Goal: Information Seeking & Learning: Learn about a topic

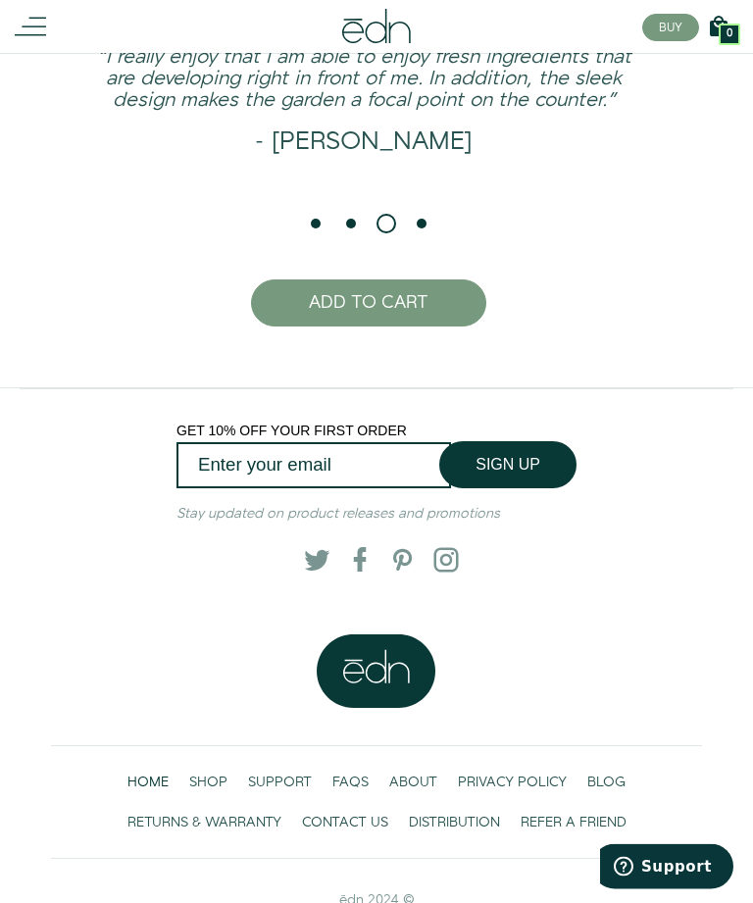
scroll to position [3327, 0]
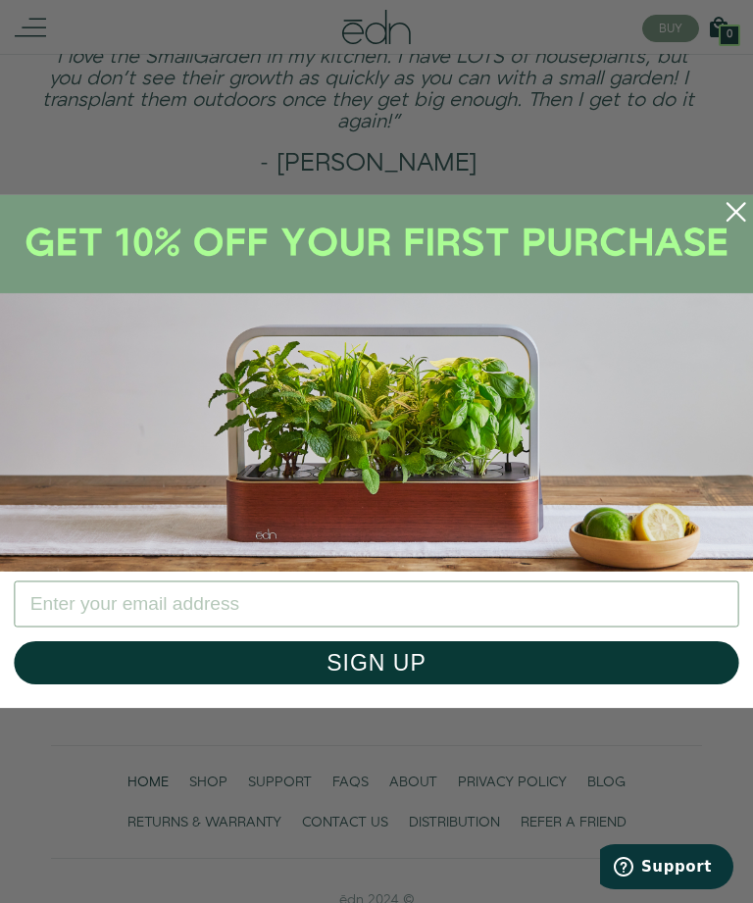
click at [731, 221] on icon "Close dialog" at bounding box center [736, 212] width 18 height 18
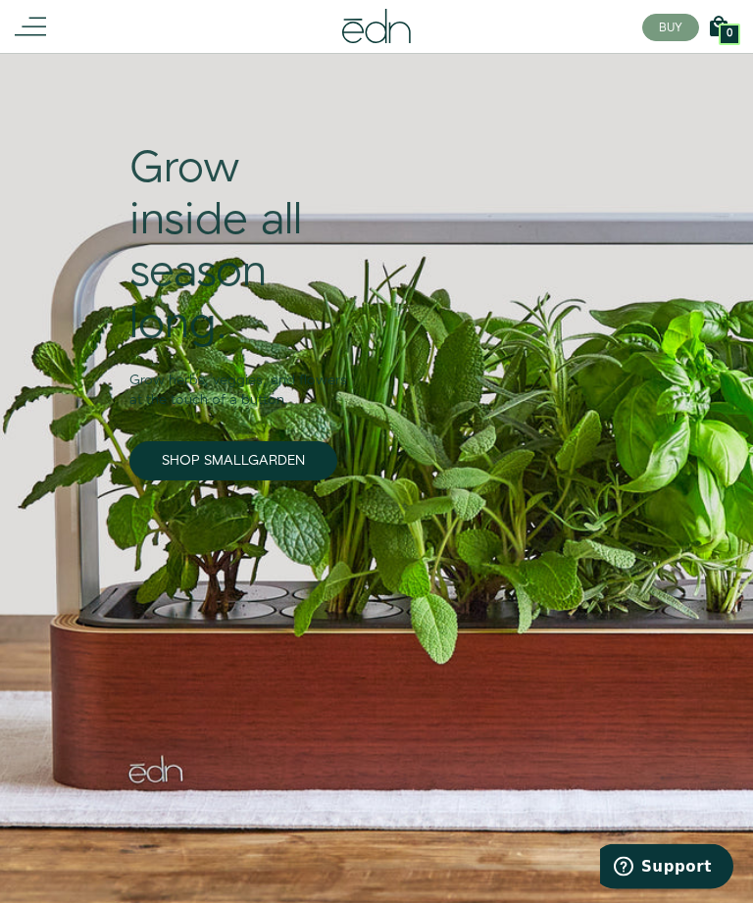
scroll to position [0, 0]
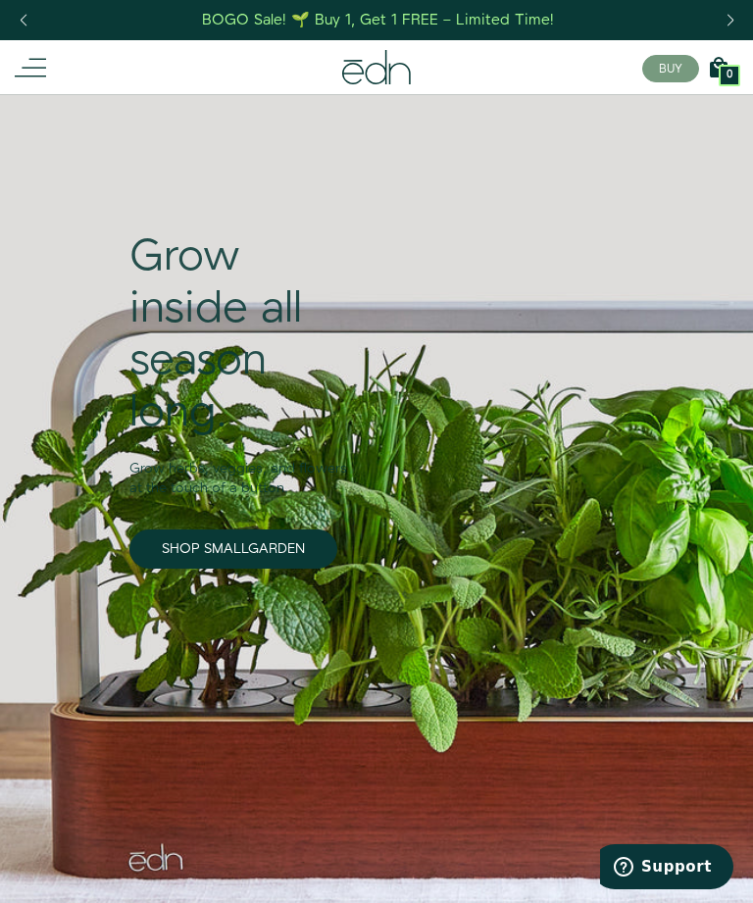
click at [24, 60] on icon at bounding box center [30, 67] width 31 height 31
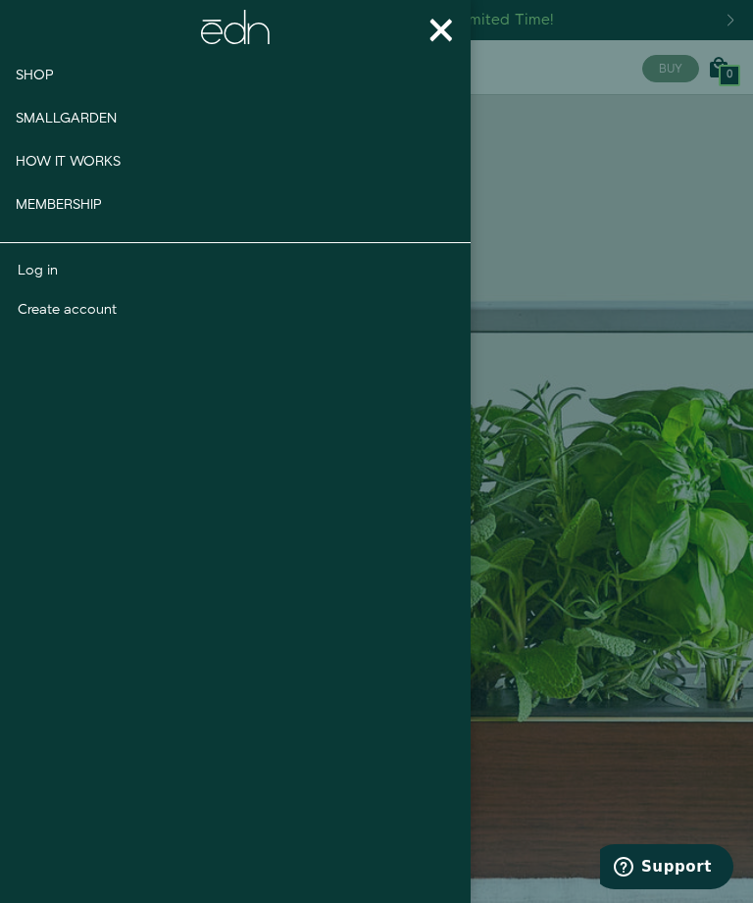
click at [40, 73] on span "Shop" at bounding box center [35, 76] width 38 height 20
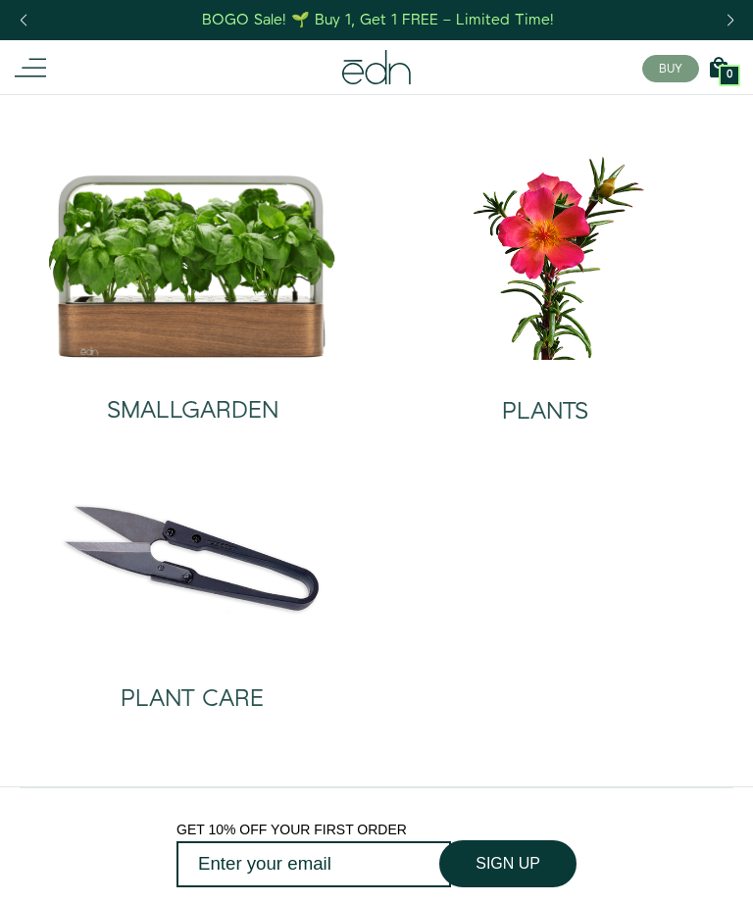
click at [546, 253] on img at bounding box center [545, 256] width 322 height 206
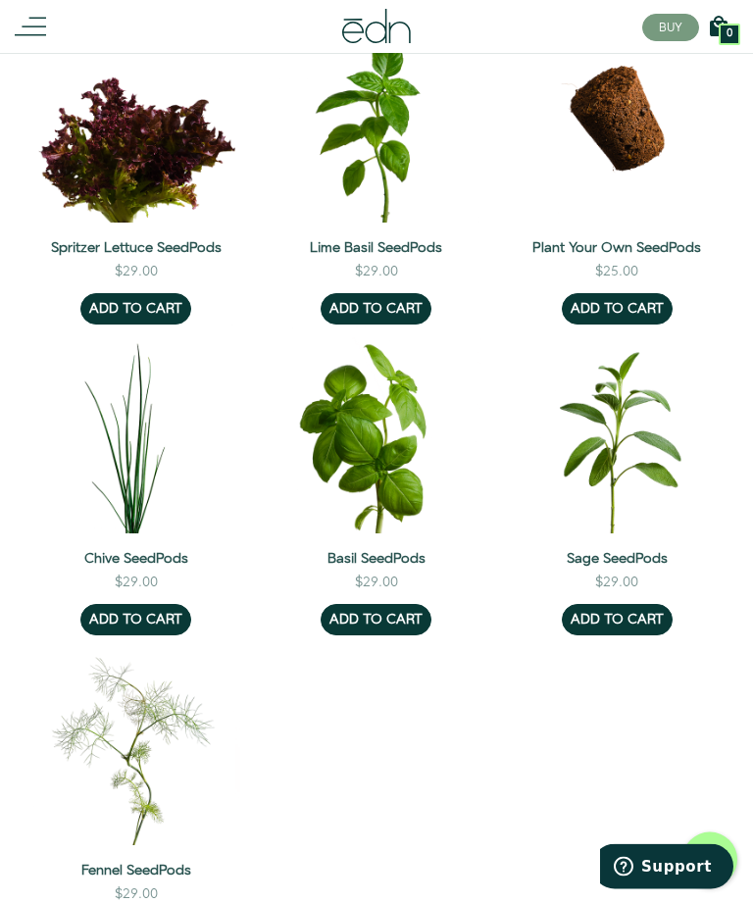
scroll to position [2027, 0]
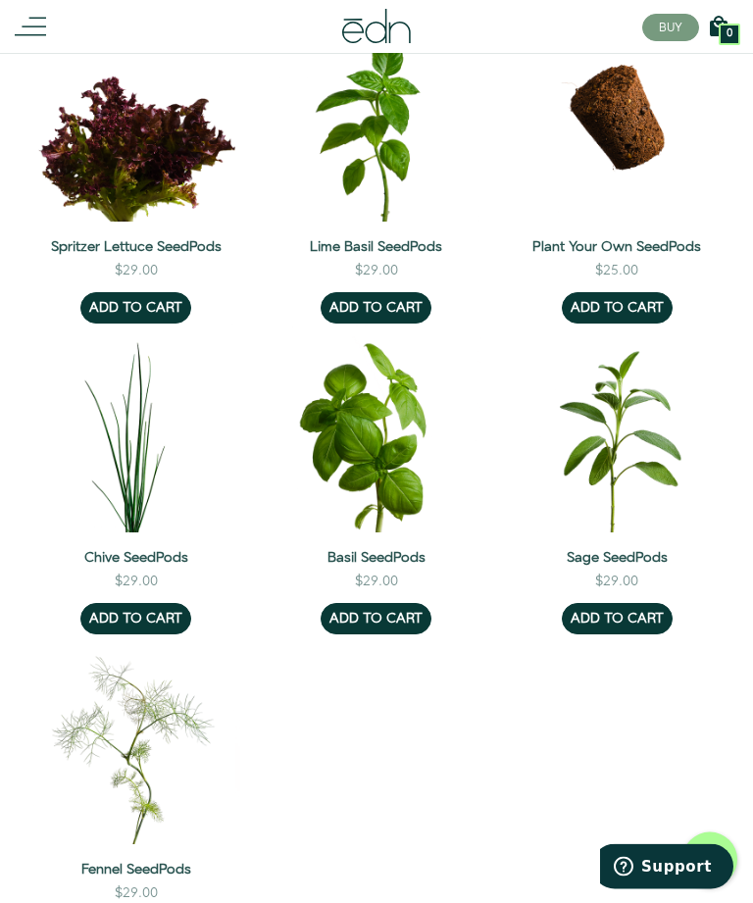
click at [118, 425] on img at bounding box center [135, 429] width 209 height 209
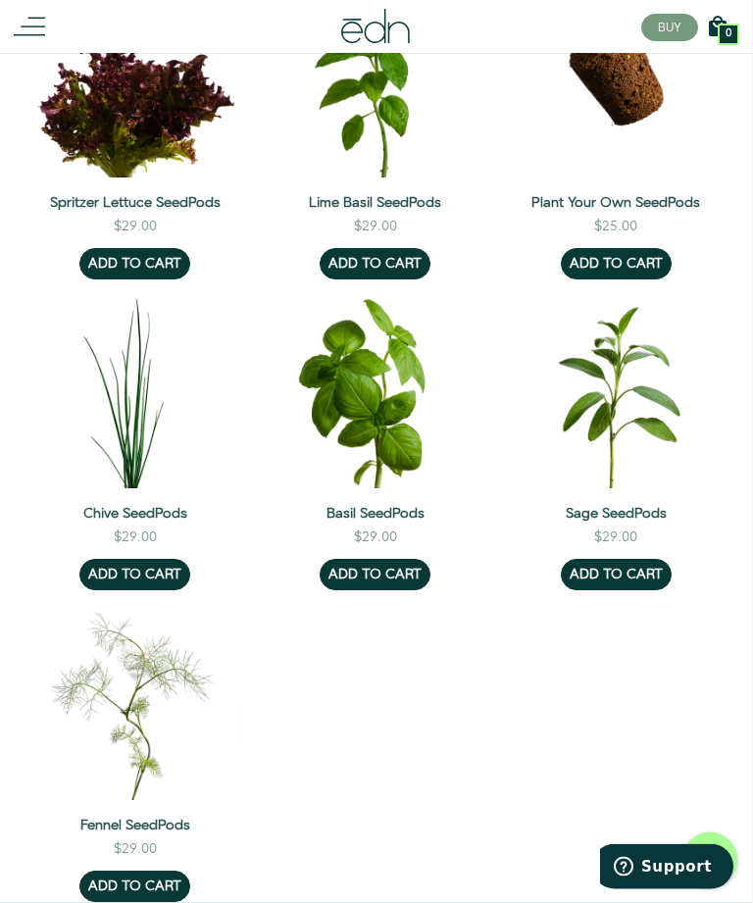
scroll to position [2074, 1]
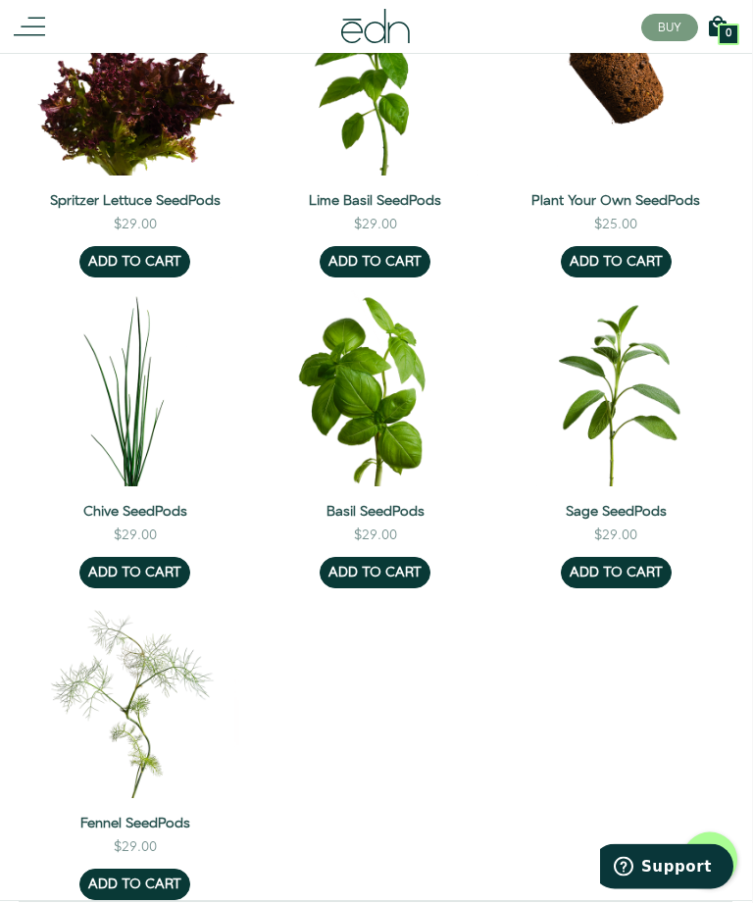
click at [372, 393] on img at bounding box center [375, 382] width 209 height 209
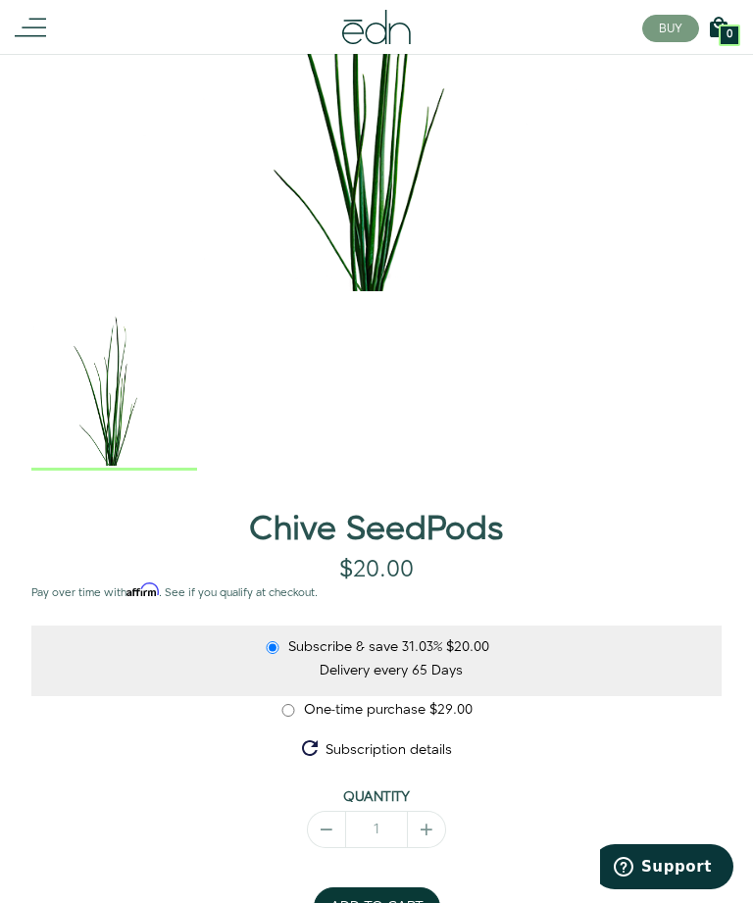
scroll to position [411, 0]
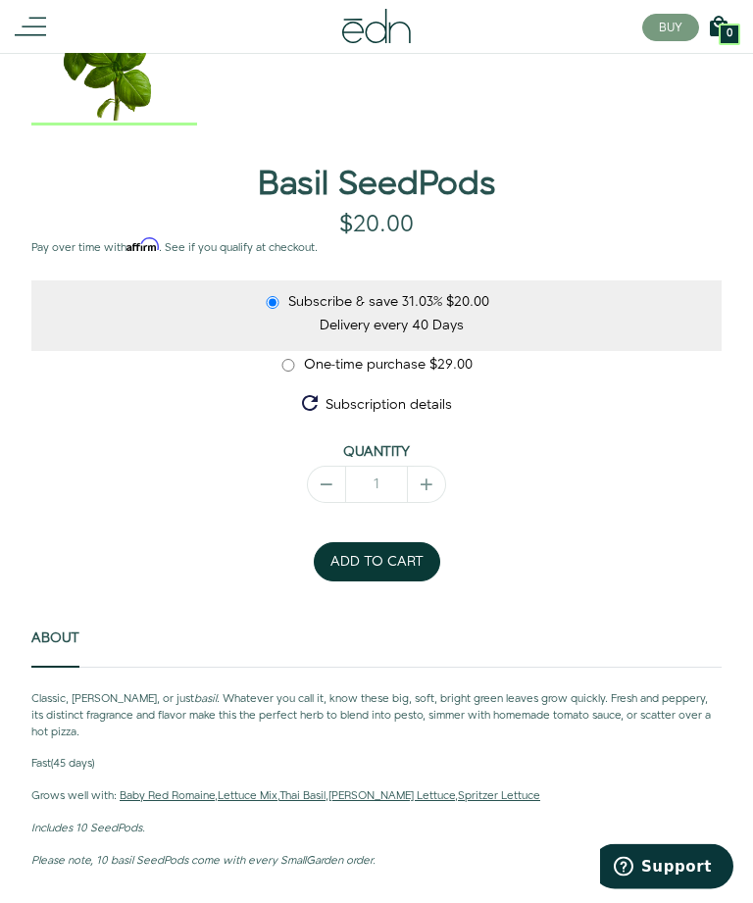
scroll to position [765, 0]
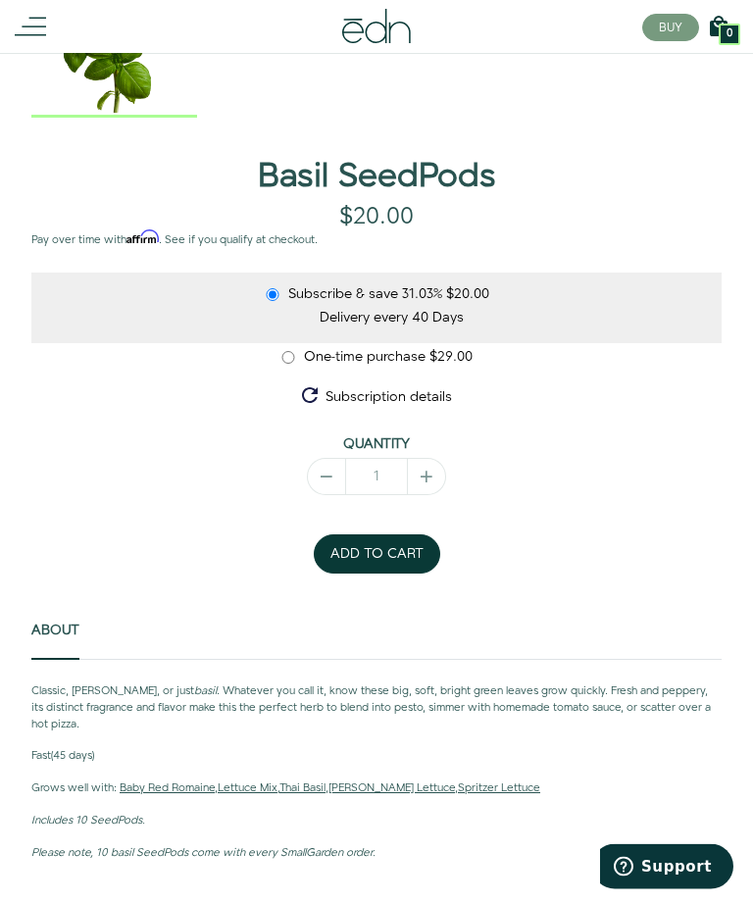
click at [318, 781] on link "Thai Basil" at bounding box center [302, 789] width 46 height 16
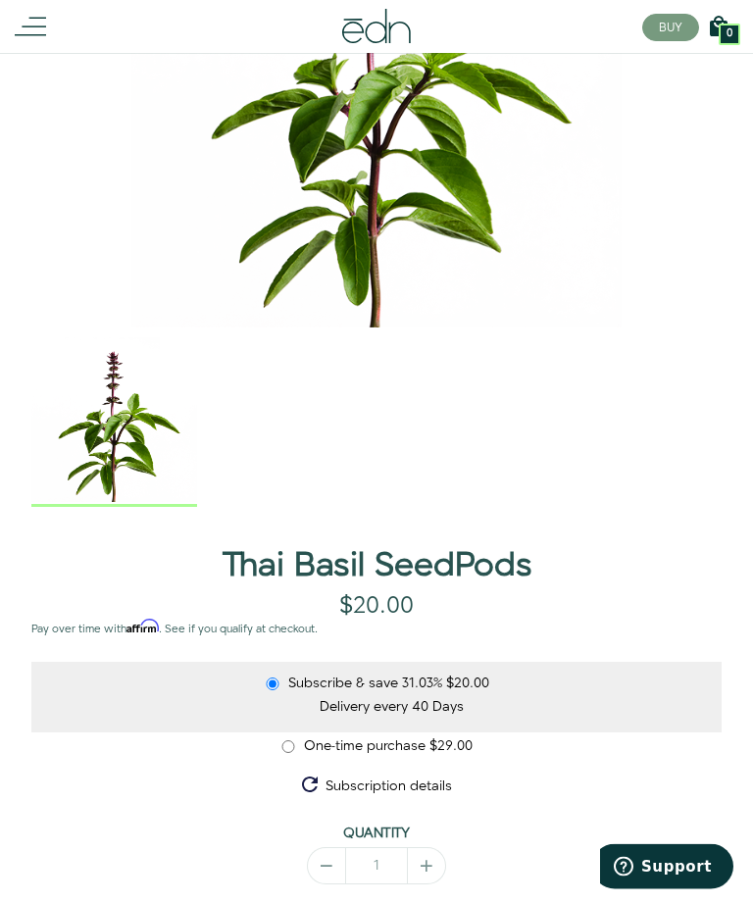
scroll to position [365, 0]
